Goal: Information Seeking & Learning: Learn about a topic

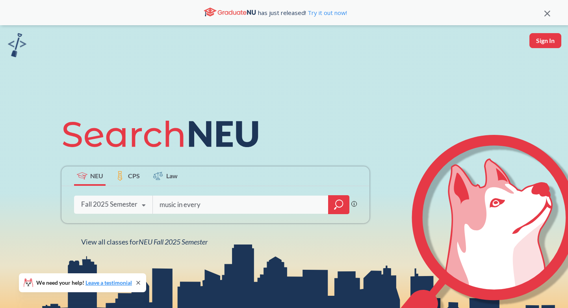
type input "music in every"
click at [111, 211] on div "Fall 2025 Semester Fall 2025 Semester Summer 2 2025 Semester Summer Full 2025 S…" at bounding box center [113, 204] width 78 height 20
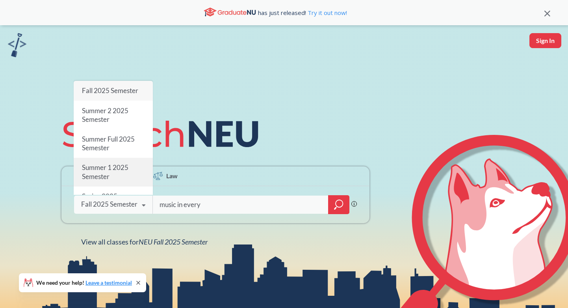
click at [109, 170] on span "Summer 1 2025 Semester" at bounding box center [105, 171] width 46 height 17
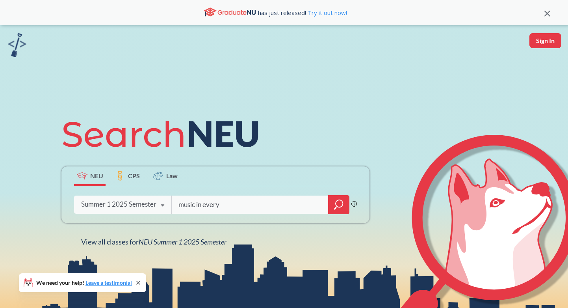
click at [322, 194] on div "music in every Phrase search guarantees the exact search appears in the results…" at bounding box center [215, 204] width 308 height 37
click at [342, 197] on div at bounding box center [338, 204] width 21 height 19
click at [143, 204] on div "Summer 1 2025 Semester" at bounding box center [118, 204] width 75 height 9
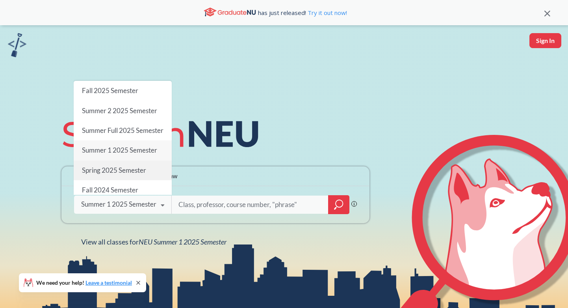
click at [127, 174] on span "Spring 2025 Semester" at bounding box center [114, 169] width 64 height 8
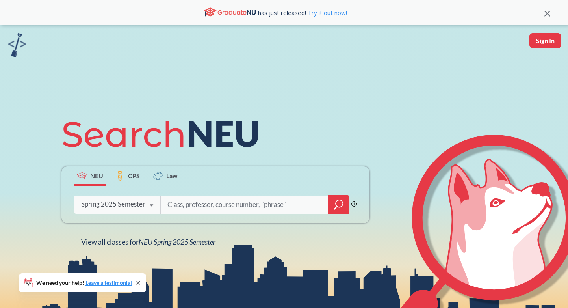
click at [197, 209] on input "search" at bounding box center [245, 204] width 156 height 17
type input "ECON 5255"
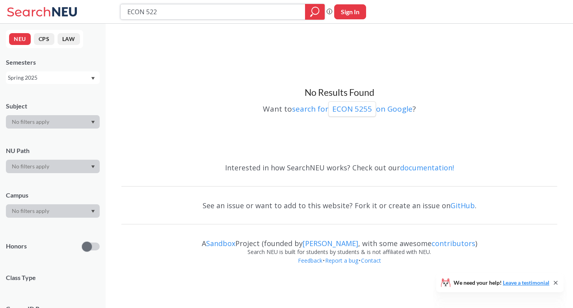
type input "ECON 5220"
click at [346, 108] on p "ECON 5220" at bounding box center [352, 109] width 40 height 11
click at [173, 17] on input "ECON 5220" at bounding box center [212, 11] width 173 height 13
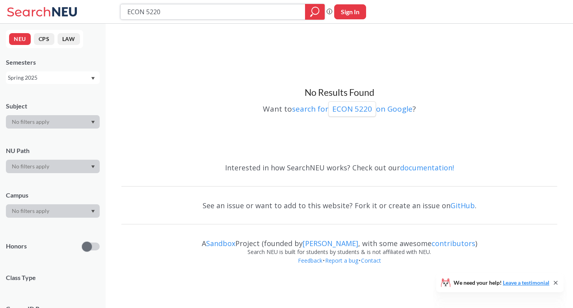
paste input "Computational Finance and Financial Econometrics"
type input "Computational Finance and Financial Econometrics"
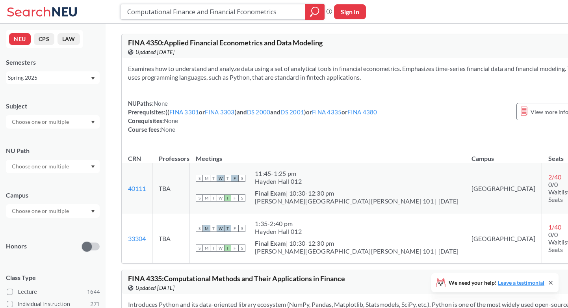
click at [310, 15] on icon "magnifying glass" at bounding box center [314, 11] width 9 height 11
click at [169, 10] on input "Computational Finance and Financial Econometrics" at bounding box center [212, 11] width 173 height 13
click at [57, 10] on icon at bounding box center [43, 12] width 73 height 16
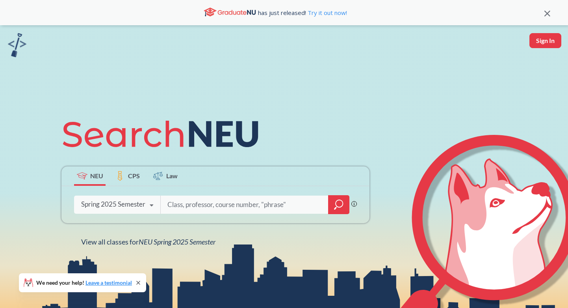
click at [109, 207] on div "Spring 2025 Semester" at bounding box center [113, 204] width 64 height 9
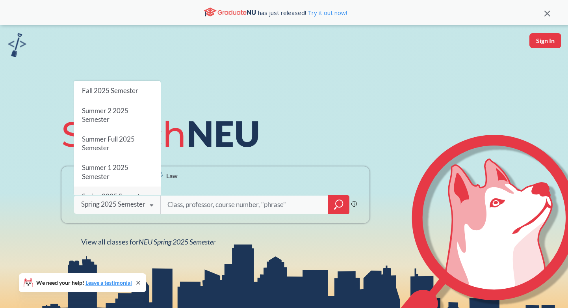
click at [122, 95] on div "Fall 2025 Semester" at bounding box center [117, 91] width 87 height 20
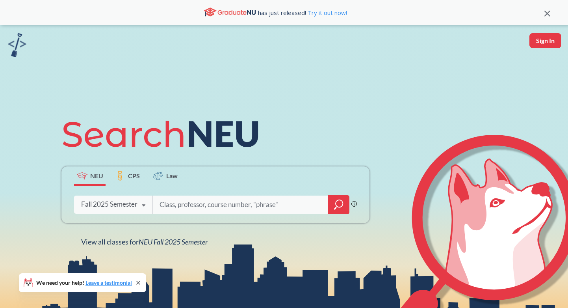
click at [189, 201] on input "search" at bounding box center [241, 204] width 164 height 17
paste input "Computational Finance and Financial Econometrics"
type input "Computational Finance and Financial Econometrics"
click at [334, 204] on div at bounding box center [338, 204] width 21 height 19
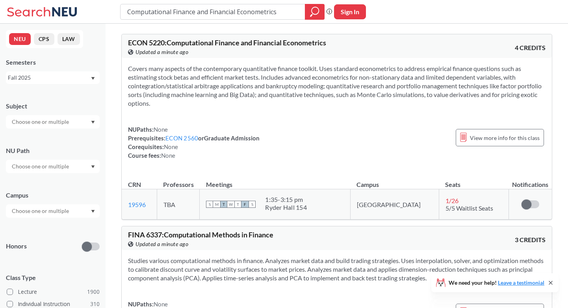
click at [72, 9] on icon at bounding box center [43, 12] width 73 height 16
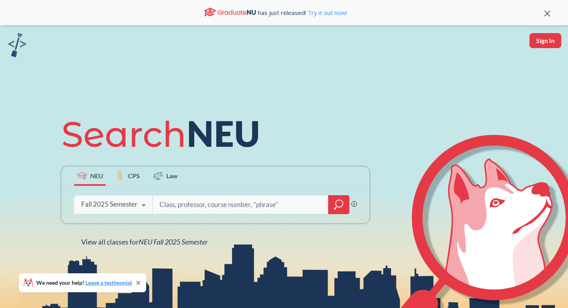
click at [117, 208] on div "Fall 2025 Semester" at bounding box center [109, 204] width 56 height 9
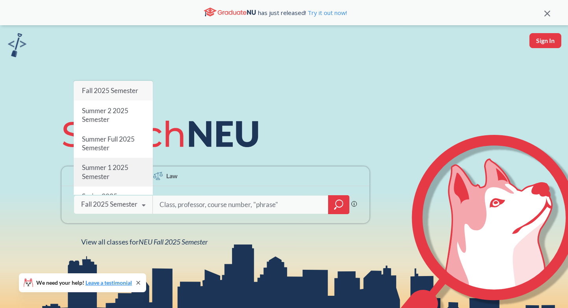
click at [115, 168] on span "Summer 1 2025 Semester" at bounding box center [105, 171] width 46 height 17
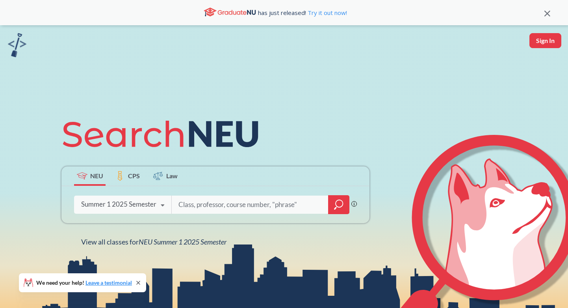
click at [193, 208] on input "search" at bounding box center [250, 204] width 145 height 17
paste input "Computational Finance and Financial Econometrics"
type input "Computational Finance and Financial Econometrics"
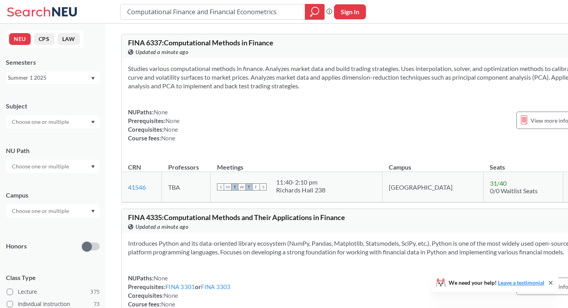
click at [61, 9] on icon at bounding box center [43, 12] width 73 height 16
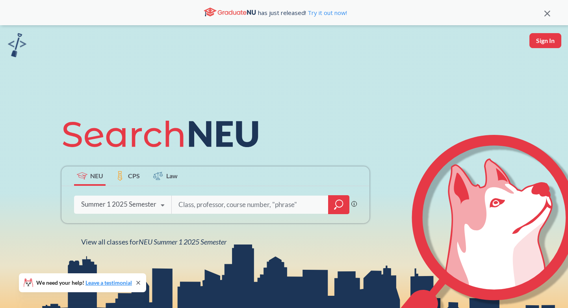
click at [136, 208] on div "Summer 1 2025 Semester" at bounding box center [118, 204] width 75 height 9
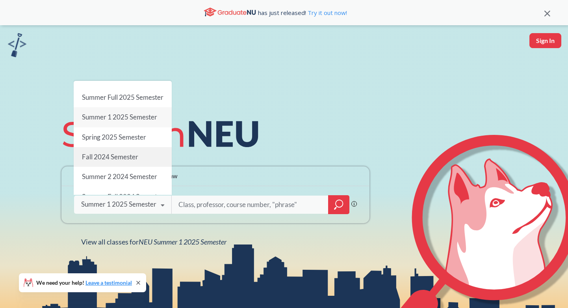
scroll to position [35, 0]
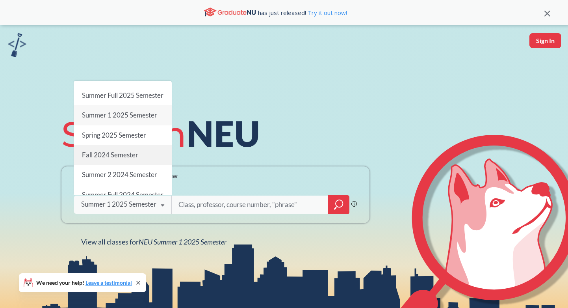
click at [123, 165] on div "Fall 2024 Semester" at bounding box center [123, 155] width 98 height 20
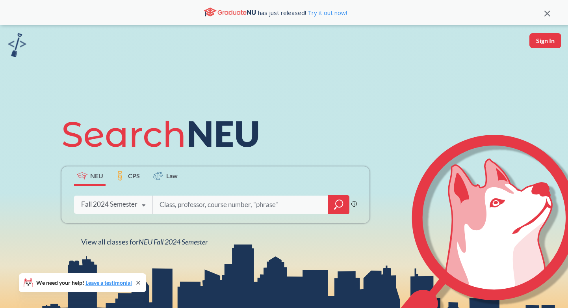
click at [202, 216] on div "Phrase search guarantees the exact search appears in the results. Ex. If you wa…" at bounding box center [215, 204] width 308 height 37
click at [193, 205] on input "search" at bounding box center [241, 204] width 164 height 17
paste input "Computational Finance and Financial Econometrics"
type input "Computational Finance and Financial Econometrics"
click at [336, 203] on icon "magnifying glass" at bounding box center [338, 204] width 9 height 11
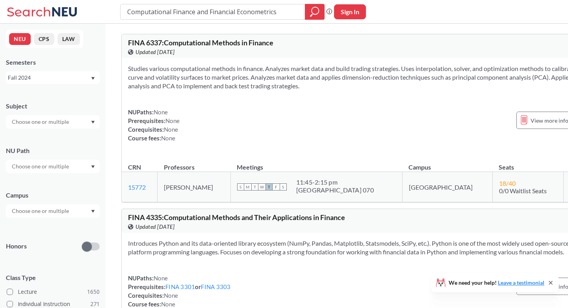
click at [44, 9] on icon at bounding box center [28, 11] width 43 height 9
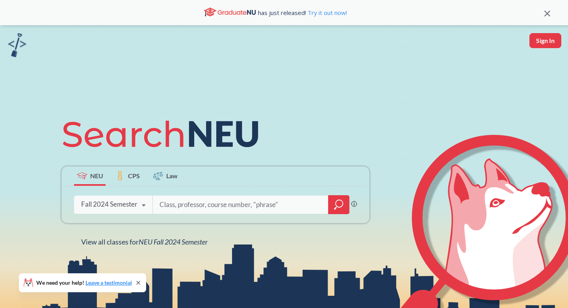
click at [129, 196] on div "Fall 2024 Semester Fall 2025 Semester Summer 2 2025 Semester Summer Full 2025 S…" at bounding box center [113, 204] width 78 height 20
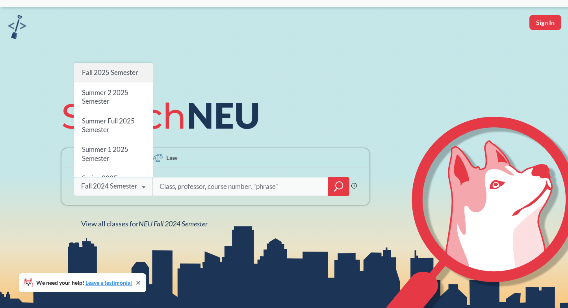
click at [115, 77] on div "Fall 2025 Semester" at bounding box center [113, 73] width 79 height 20
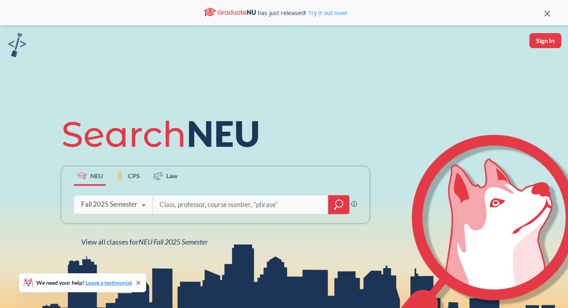
click at [176, 204] on input "search" at bounding box center [241, 204] width 164 height 17
paste input "Computational Finance and Financial Econometrics"
type input "Computational Finance and Financial Econometrics"
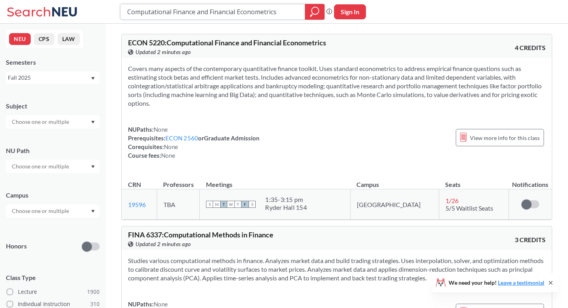
click at [263, 13] on input "Computational Finance and Financial Econometrics" at bounding box center [212, 11] width 173 height 13
click at [34, 11] on icon at bounding box center [43, 12] width 73 height 16
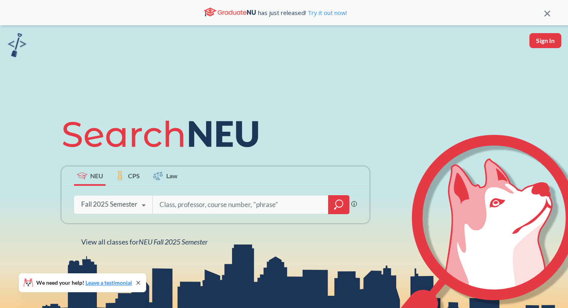
click at [132, 193] on div "Phrase search guarantees the exact search appears in the results. Ex. If you wa…" at bounding box center [215, 204] width 308 height 37
click at [186, 202] on input "search" at bounding box center [241, 204] width 164 height 17
paste input "Computational Finance and Financial Econometrics"
type input "Computational Finance and Financial Econometrics"
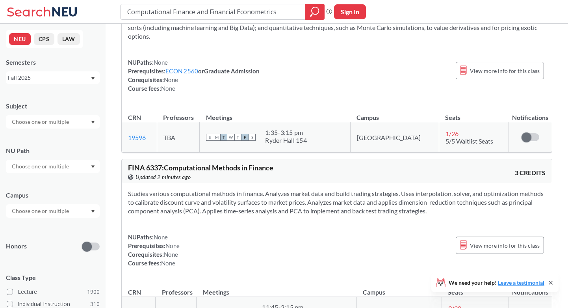
scroll to position [84, 0]
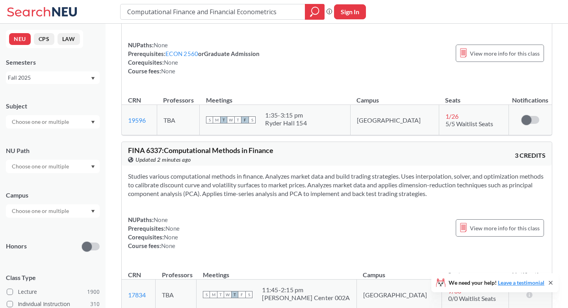
click at [42, 13] on icon at bounding box center [43, 12] width 73 height 16
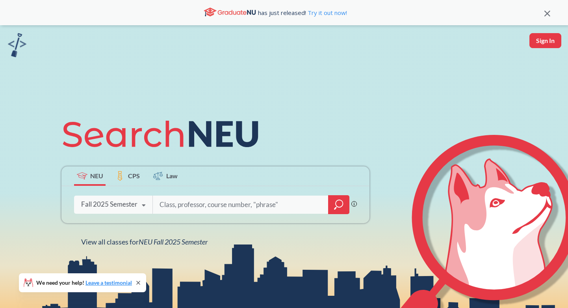
click at [129, 195] on div "Fall 2025 Semester Fall 2025 Semester Summer 2 2025 Semester Summer Full 2025 S…" at bounding box center [113, 204] width 78 height 20
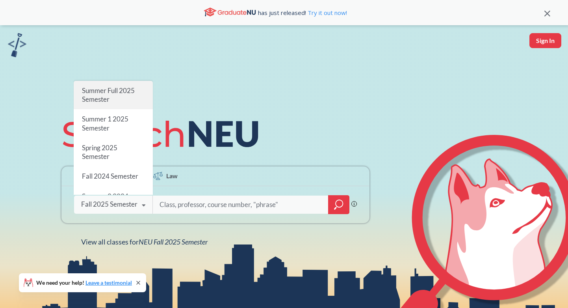
scroll to position [49, 0]
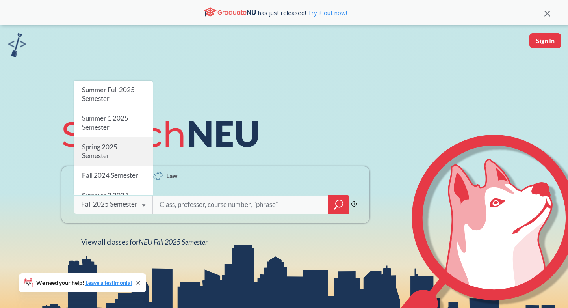
click at [119, 146] on div "Spring 2025 Semester" at bounding box center [113, 151] width 79 height 28
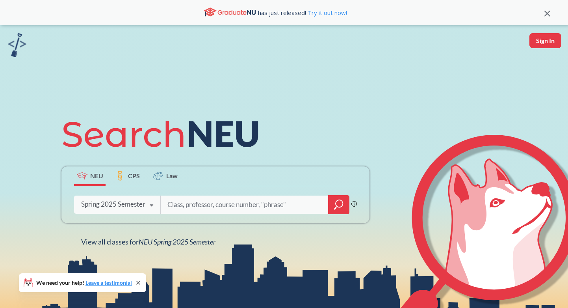
click at [172, 204] on input "search" at bounding box center [245, 204] width 156 height 17
paste input "Computational Finance and Financial Econometrics"
type input "Computational Finance and Financial Econometrics"
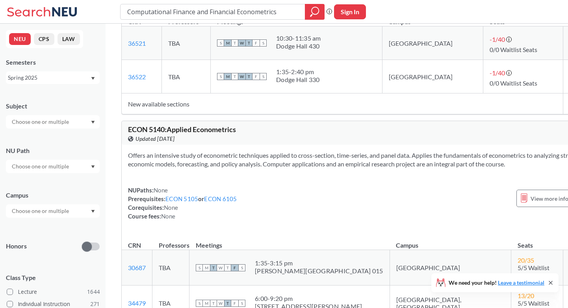
scroll to position [374, 0]
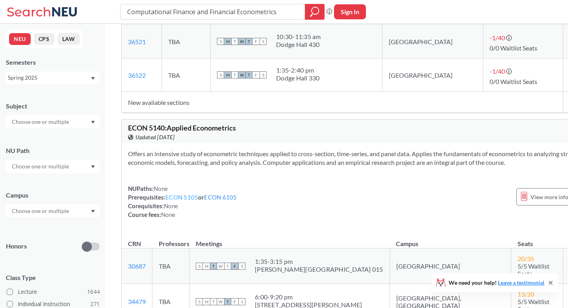
click at [182, 201] on link "ECON 5105" at bounding box center [181, 196] width 33 height 7
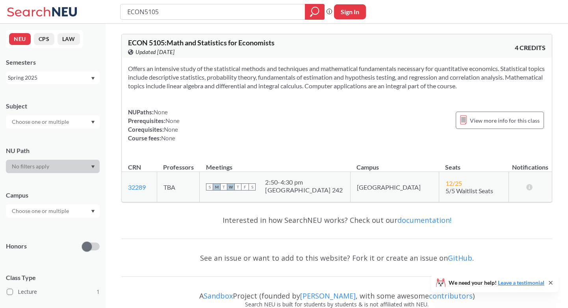
type input "Computational Finance and Financial Econometrics"
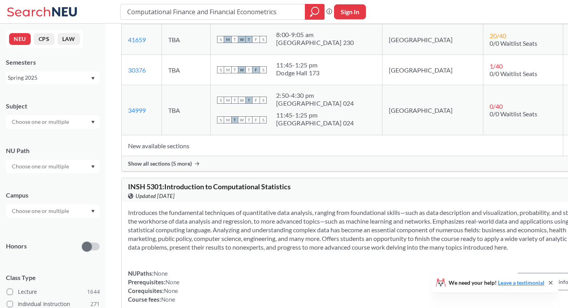
scroll to position [1681, 0]
